Goal: Task Accomplishment & Management: Manage account settings

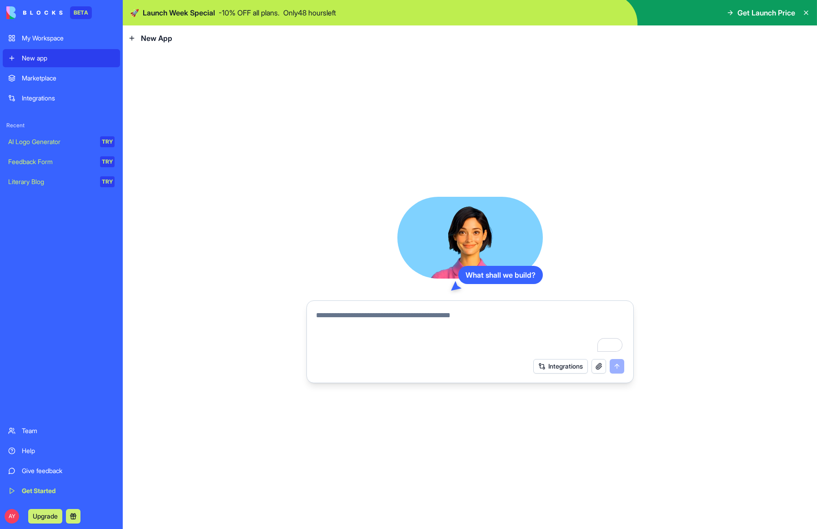
click at [544, 364] on button "Integrations" at bounding box center [560, 366] width 55 height 15
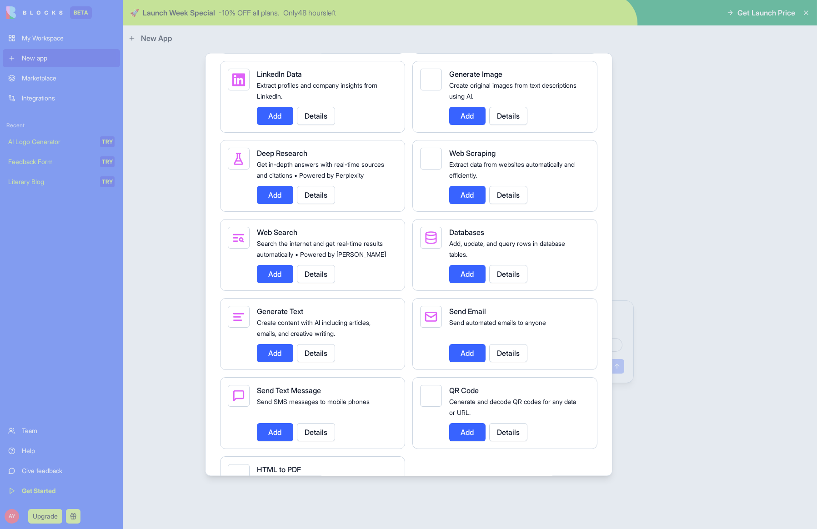
scroll to position [1191, 0]
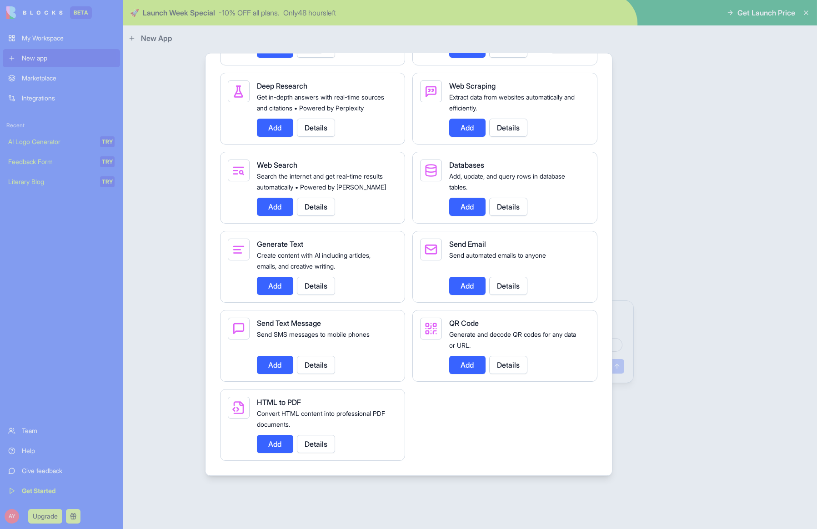
click at [670, 309] on div at bounding box center [408, 264] width 817 height 529
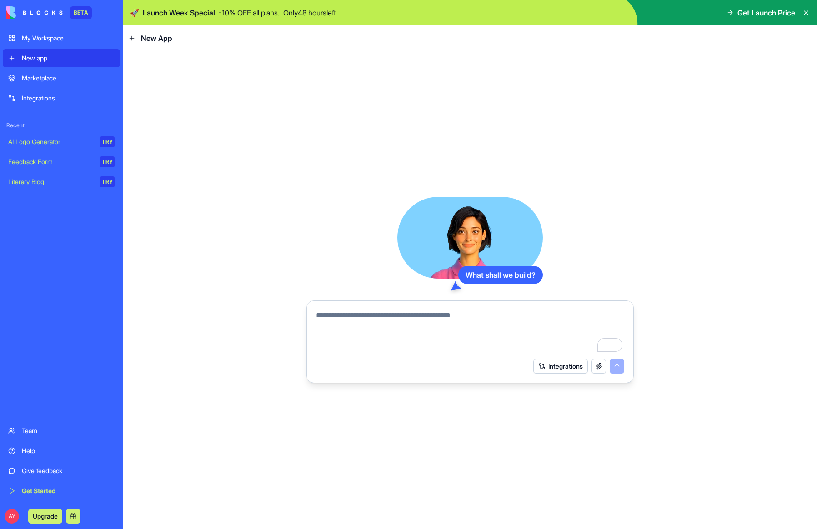
click at [419, 323] on textarea "To enrich screen reader interactions, please activate Accessibility in Grammarl…" at bounding box center [470, 332] width 308 height 44
drag, startPoint x: 512, startPoint y: 319, endPoint x: 315, endPoint y: 316, distance: 196.8
click at [316, 316] on textarea "To enrich screen reader interactions, please activate Accessibility in Grammarl…" at bounding box center [470, 332] width 308 height 44
type textarea "*"
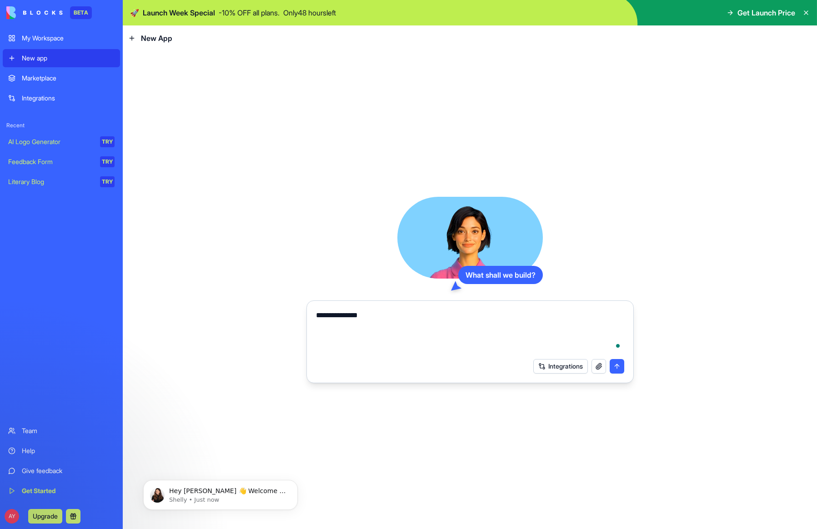
scroll to position [0, 0]
type textarea "**********"
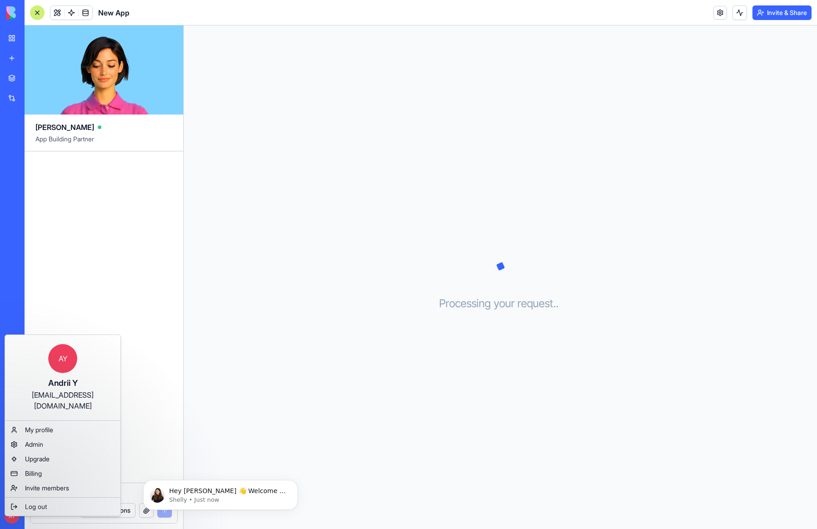
click at [12, 514] on html "BETA My Workspace New app Marketplace Integrations Recent New App AI Logo Gener…" at bounding box center [408, 264] width 817 height 529
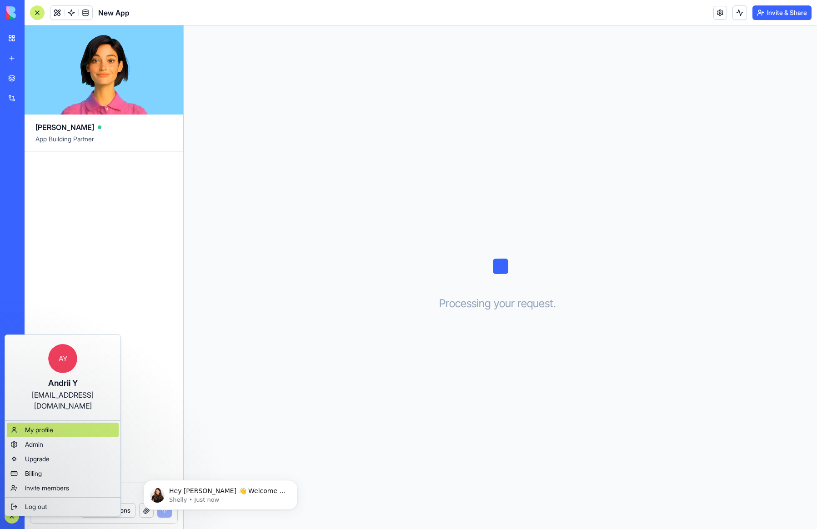
click at [64, 423] on div "My profile" at bounding box center [63, 430] width 112 height 15
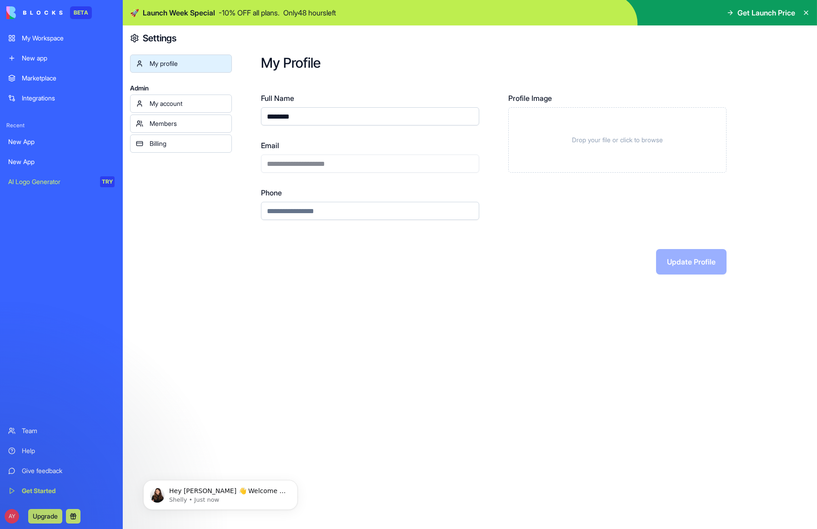
click at [174, 107] on div "My account" at bounding box center [187, 103] width 76 height 9
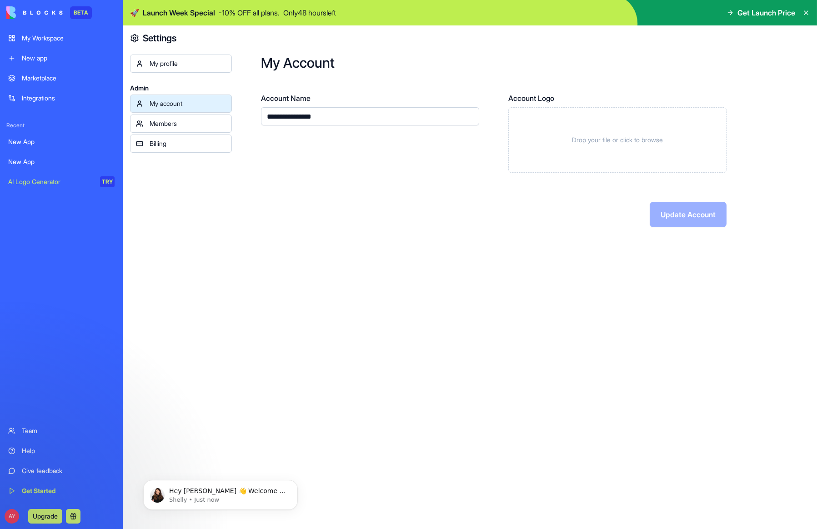
click at [178, 151] on link "Billing" at bounding box center [181, 144] width 102 height 18
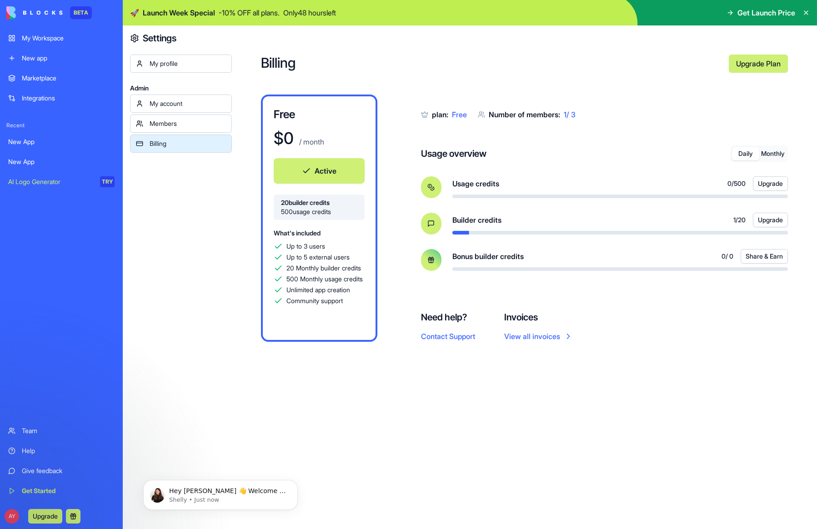
click at [53, 43] on link "My Workspace" at bounding box center [61, 38] width 117 height 18
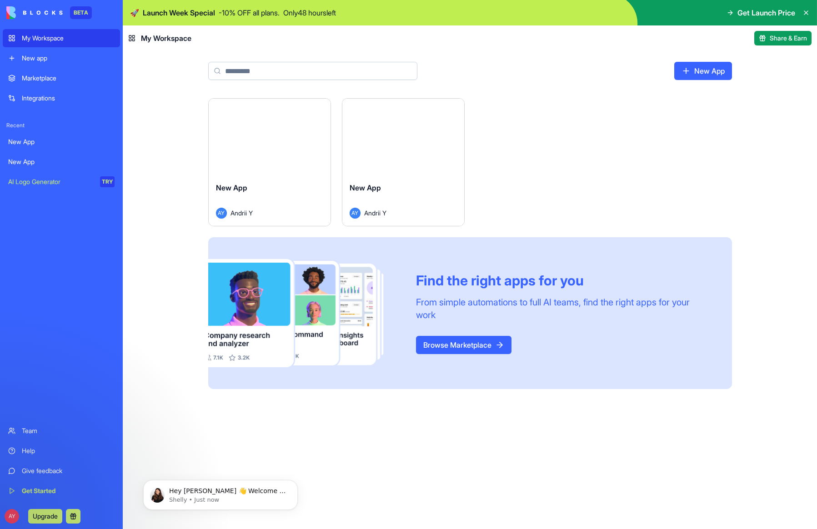
click at [182, 127] on div "Launch New App AY Andrii Y Launch New App AY Andrii Y Find the right apps for y…" at bounding box center [470, 249] width 582 height 302
click at [398, 189] on div "New App" at bounding box center [402, 194] width 107 height 25
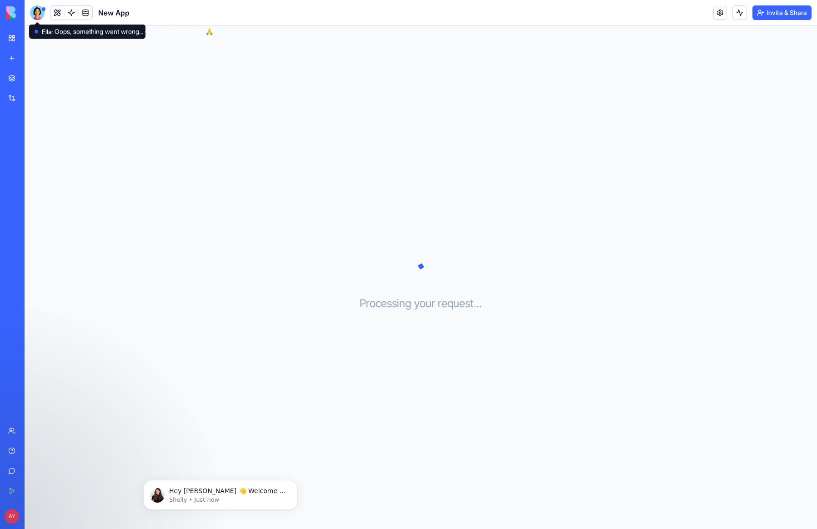
click at [43, 13] on div at bounding box center [37, 12] width 15 height 15
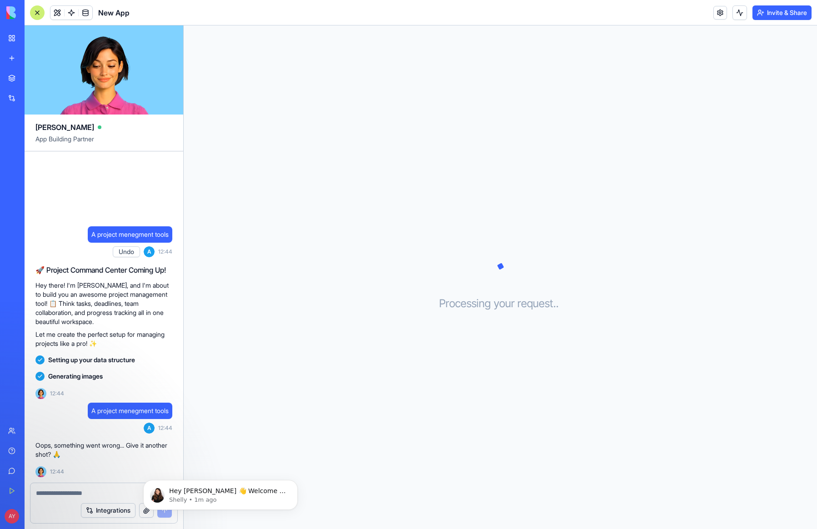
click at [34, 36] on div "My Workspace" at bounding box center [28, 38] width 12 height 9
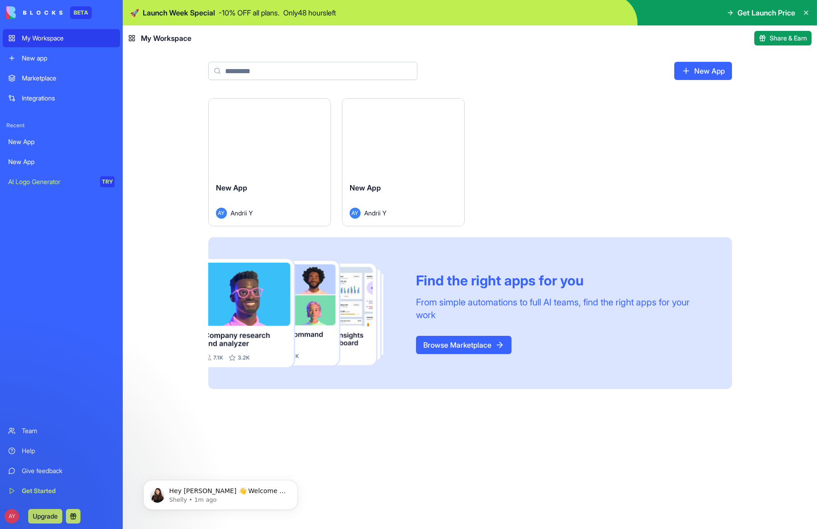
click at [454, 345] on link "Browse Marketplace" at bounding box center [463, 345] width 95 height 18
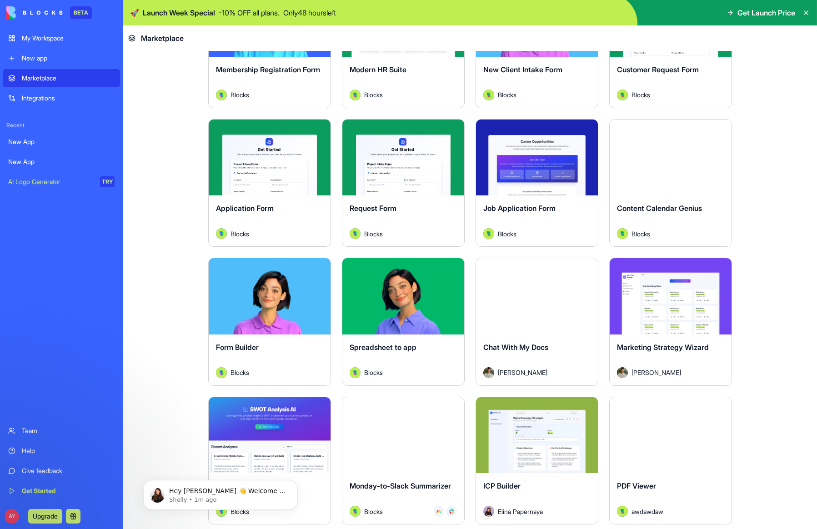
scroll to position [1091, 0]
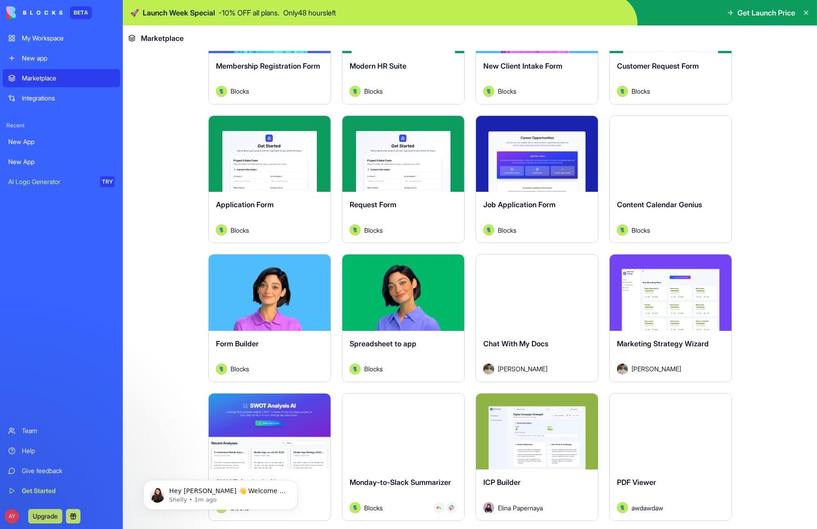
click at [644, 180] on div "Explore" at bounding box center [670, 154] width 122 height 76
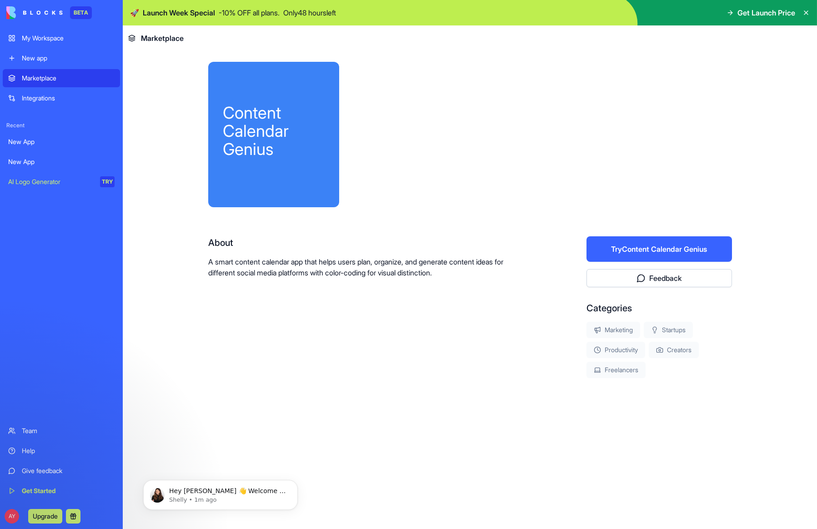
click at [430, 147] on div at bounding box center [543, 134] width 378 height 145
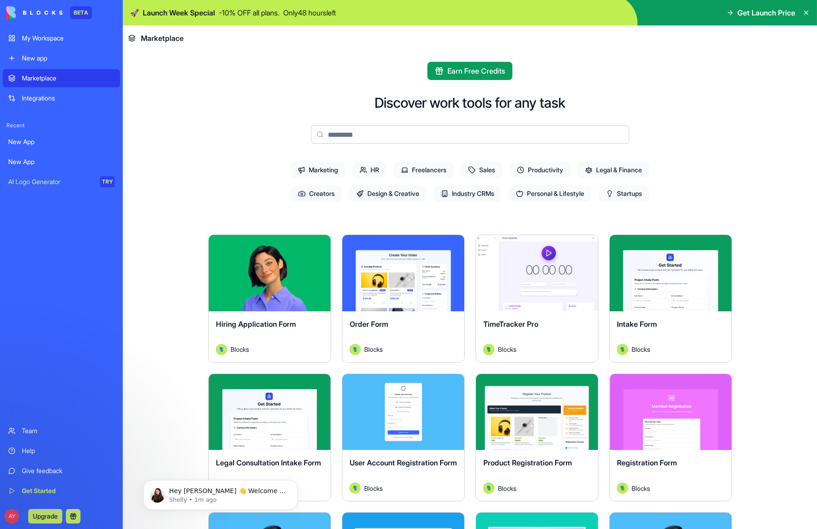
click at [527, 273] on button "Explore" at bounding box center [537, 273] width 68 height 18
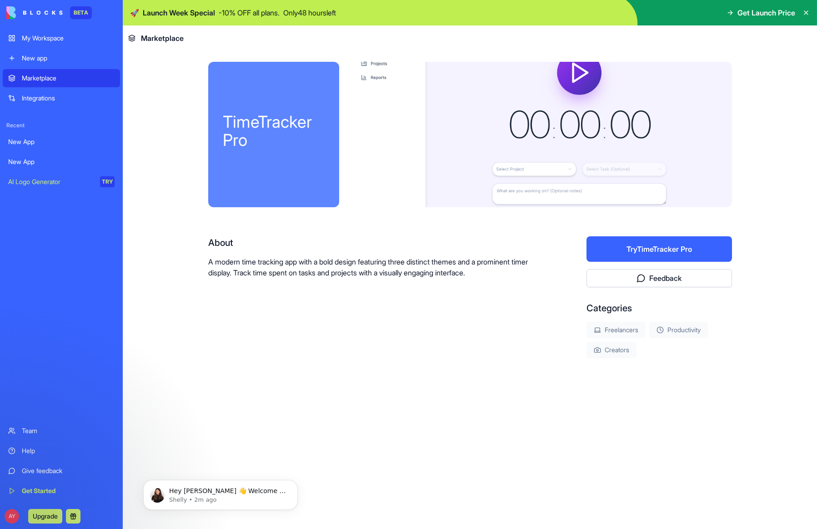
click at [533, 133] on div at bounding box center [543, 134] width 378 height 145
click at [35, 38] on div "My Workspace" at bounding box center [68, 38] width 93 height 9
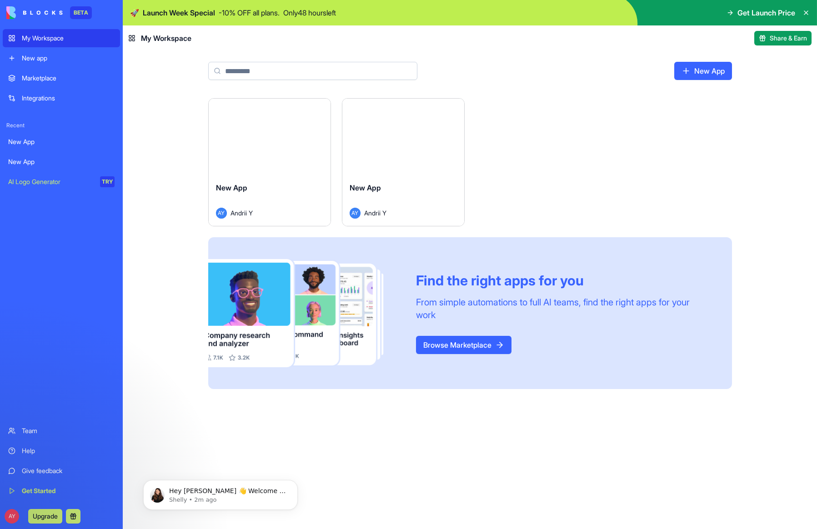
click at [377, 195] on div "New App" at bounding box center [402, 194] width 107 height 25
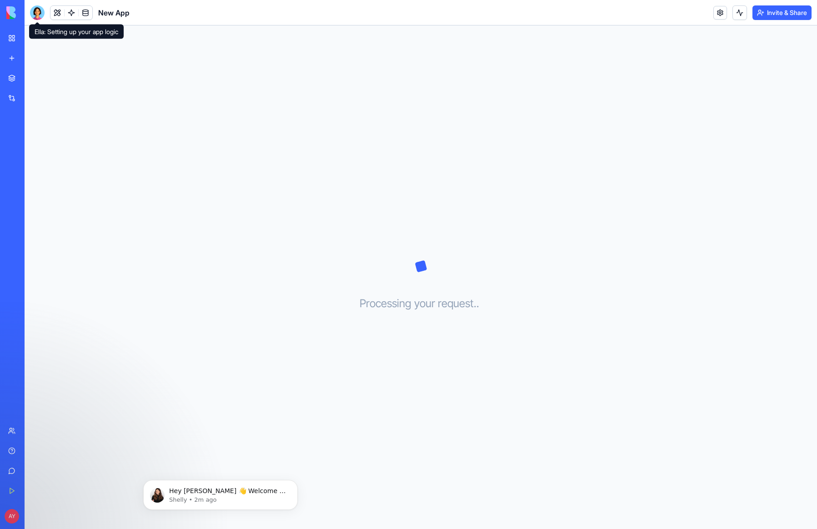
click at [37, 13] on div at bounding box center [37, 12] width 15 height 15
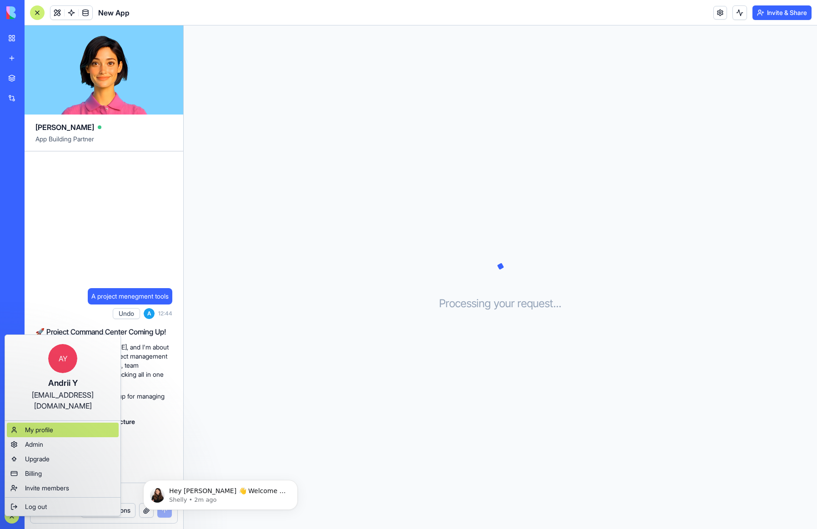
click at [43, 425] on span "My profile" at bounding box center [39, 429] width 28 height 9
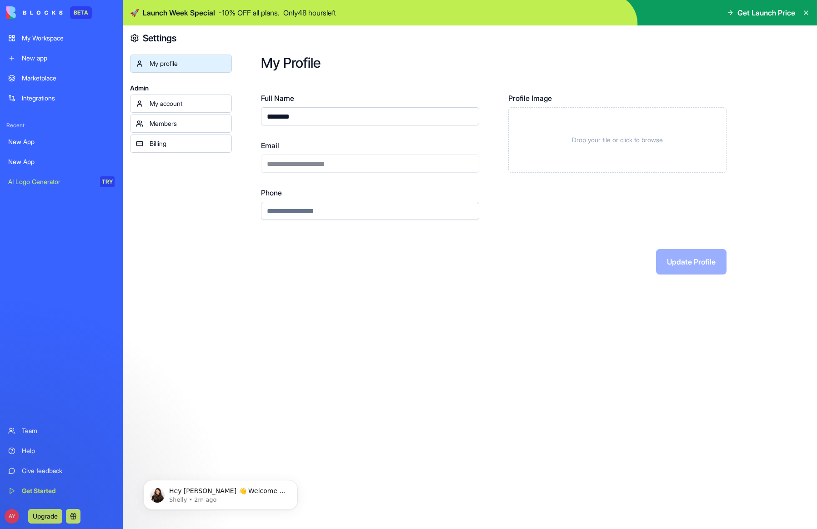
click at [219, 106] on div "My account" at bounding box center [187, 103] width 76 height 9
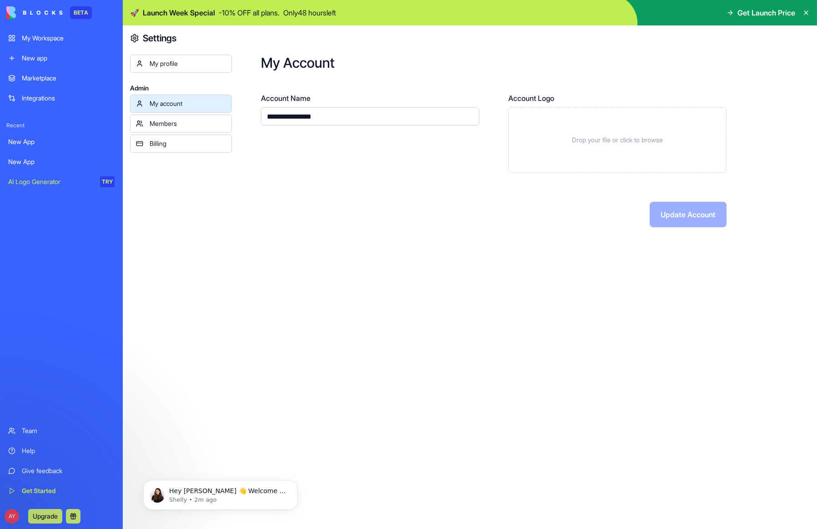
click at [204, 123] on div "Members" at bounding box center [187, 123] width 76 height 9
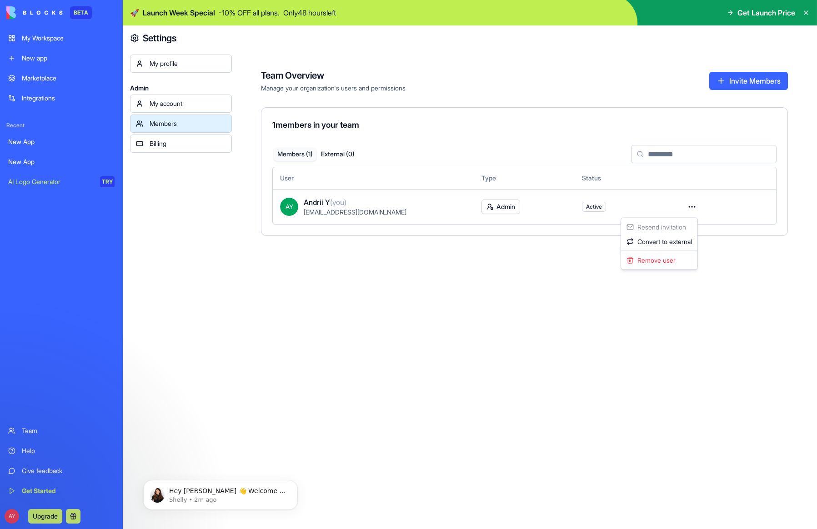
click at [690, 209] on html "BETA My Workspace New app Marketplace Integrations Recent New App New App AI Lo…" at bounding box center [408, 264] width 817 height 529
click at [664, 257] on div "Remove user" at bounding box center [659, 260] width 73 height 15
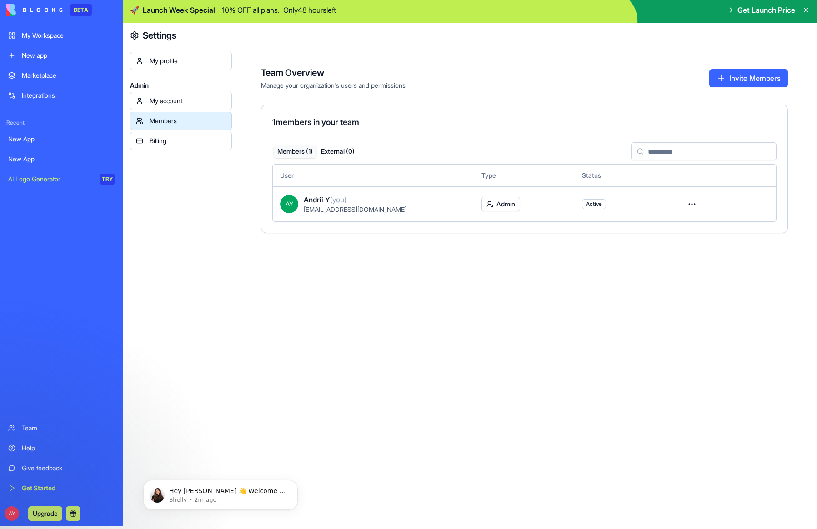
click at [188, 62] on div "My profile" at bounding box center [187, 60] width 76 height 9
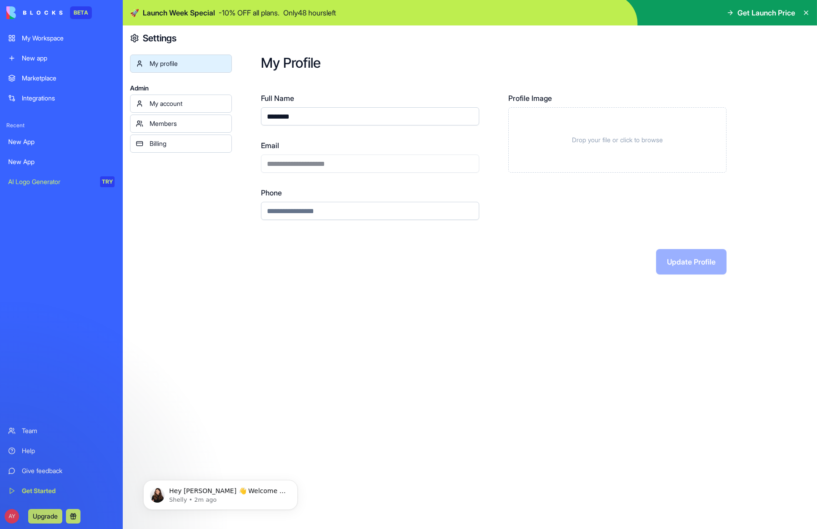
drag, startPoint x: 288, startPoint y: 117, endPoint x: 272, endPoint y: 119, distance: 16.4
click at [272, 119] on input "********" at bounding box center [370, 116] width 218 height 18
type input "**"
click at [674, 263] on button "Update Profile" at bounding box center [691, 261] width 70 height 25
click at [195, 104] on div "My account" at bounding box center [187, 103] width 76 height 9
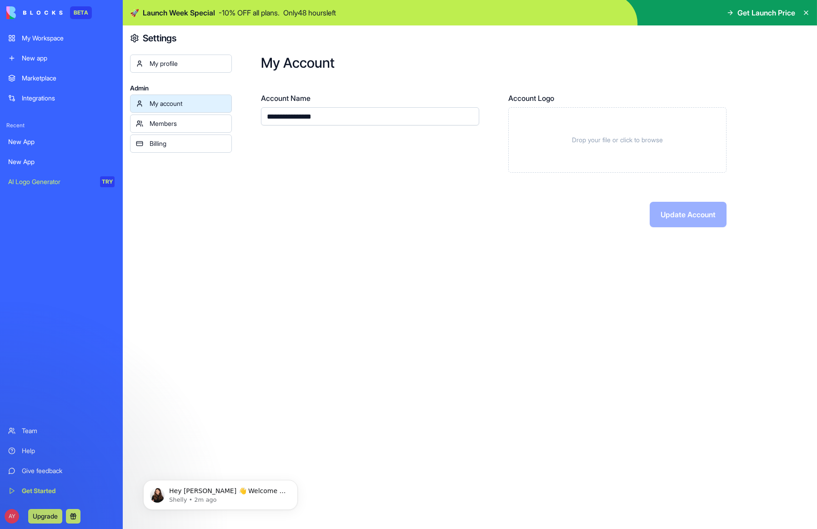
drag, startPoint x: 276, startPoint y: 117, endPoint x: 291, endPoint y: 116, distance: 15.0
click at [291, 116] on input "**********" at bounding box center [370, 116] width 218 height 18
type input "*********"
click at [649, 202] on button "Update Account" at bounding box center [687, 214] width 77 height 25
click at [672, 206] on button "Update Account" at bounding box center [687, 214] width 77 height 25
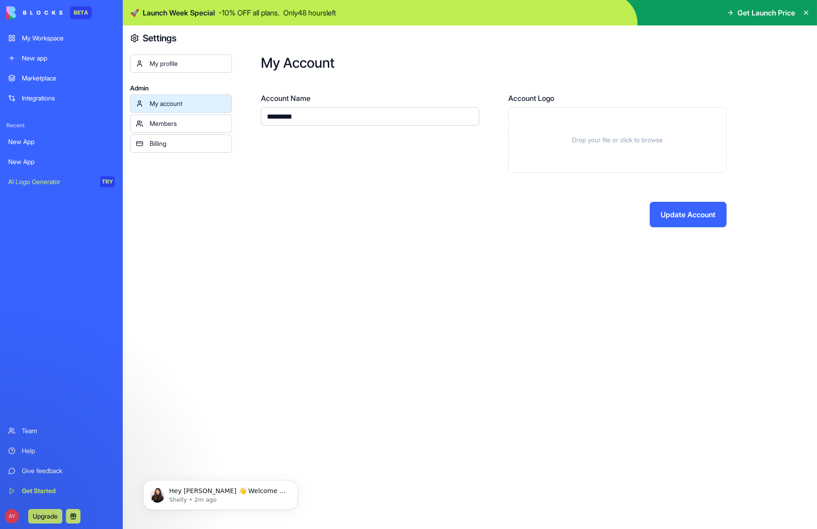
click at [190, 126] on div "Members" at bounding box center [187, 123] width 76 height 9
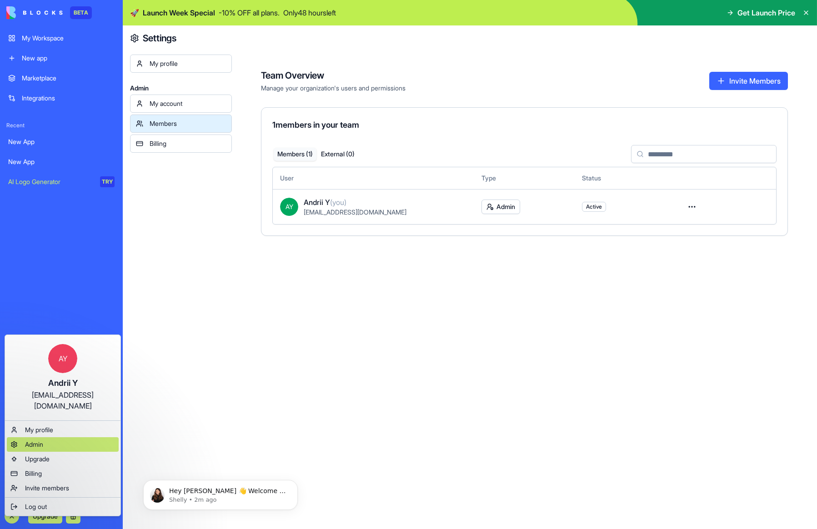
click at [36, 440] on span "Admin" at bounding box center [34, 444] width 18 height 9
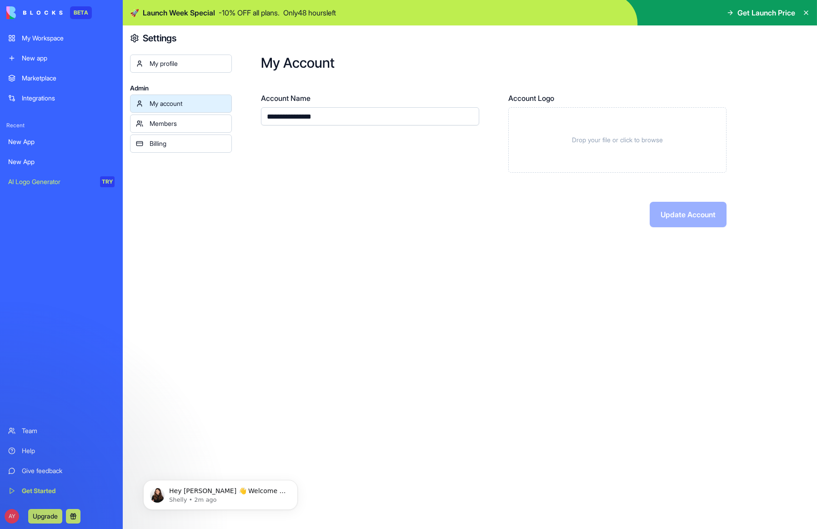
click at [194, 125] on div "Members" at bounding box center [187, 123] width 76 height 9
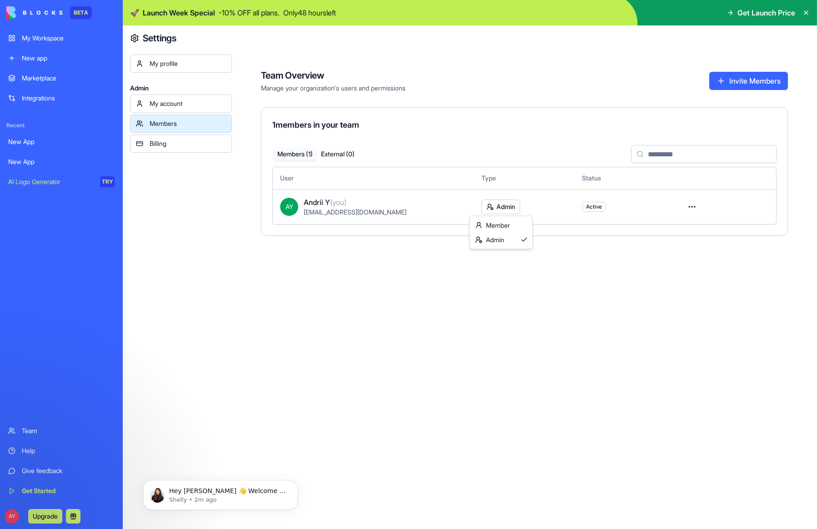
click at [489, 206] on html "BETA My Workspace New app Marketplace Integrations Recent New App New App AI Lo…" at bounding box center [408, 264] width 817 height 529
click at [490, 229] on div "Member" at bounding box center [500, 225] width 59 height 15
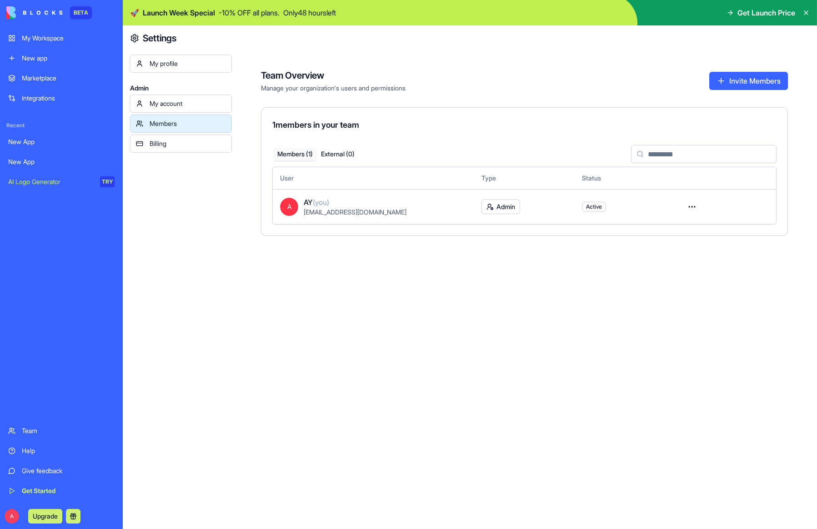
click at [684, 208] on html "BETA My Workspace New app Marketplace Integrations Recent New App New App AI Lo…" at bounding box center [408, 264] width 817 height 529
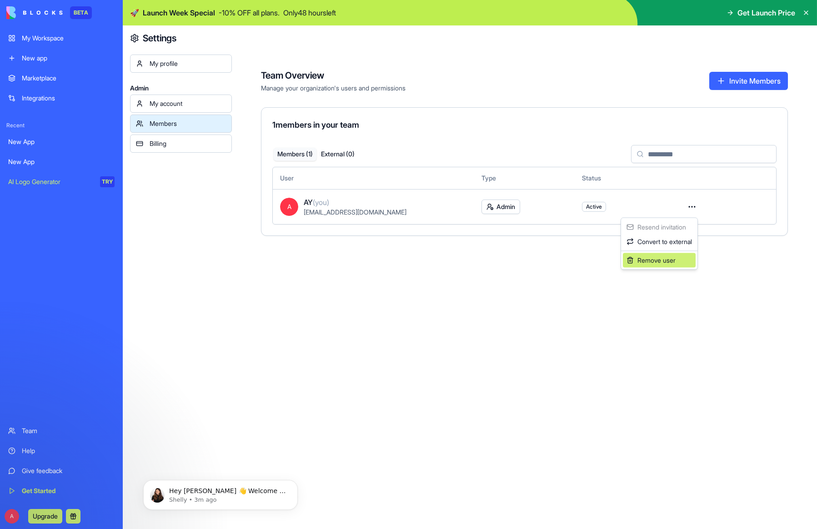
click at [636, 263] on div "Remove user" at bounding box center [659, 260] width 73 height 15
click at [179, 149] on link "Billing" at bounding box center [181, 144] width 102 height 18
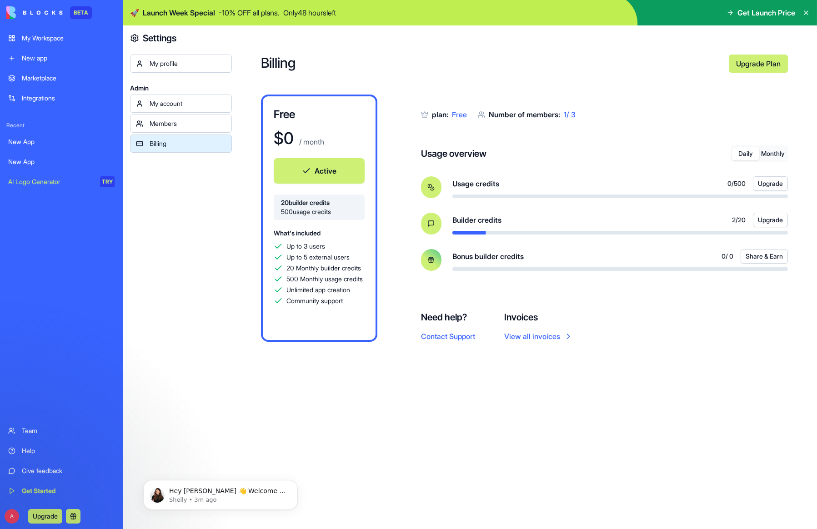
click at [171, 68] on div "My profile" at bounding box center [187, 63] width 76 height 9
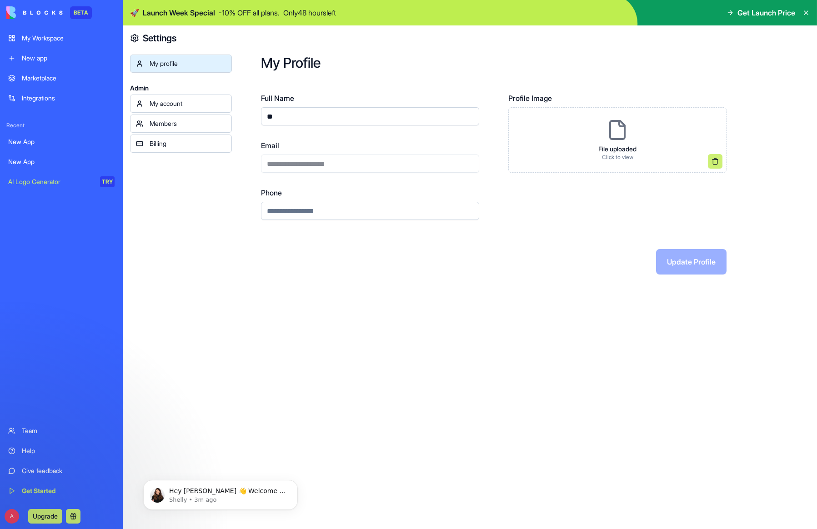
click at [717, 162] on button at bounding box center [715, 161] width 15 height 15
click at [745, 201] on form "**********" at bounding box center [524, 184] width 527 height 182
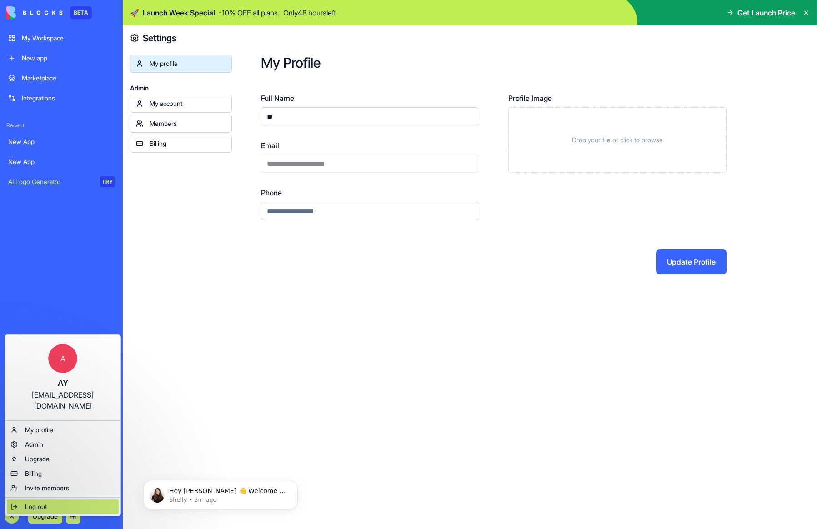
click at [42, 502] on span "Log out" at bounding box center [36, 506] width 22 height 9
